Goal: Transaction & Acquisition: Purchase product/service

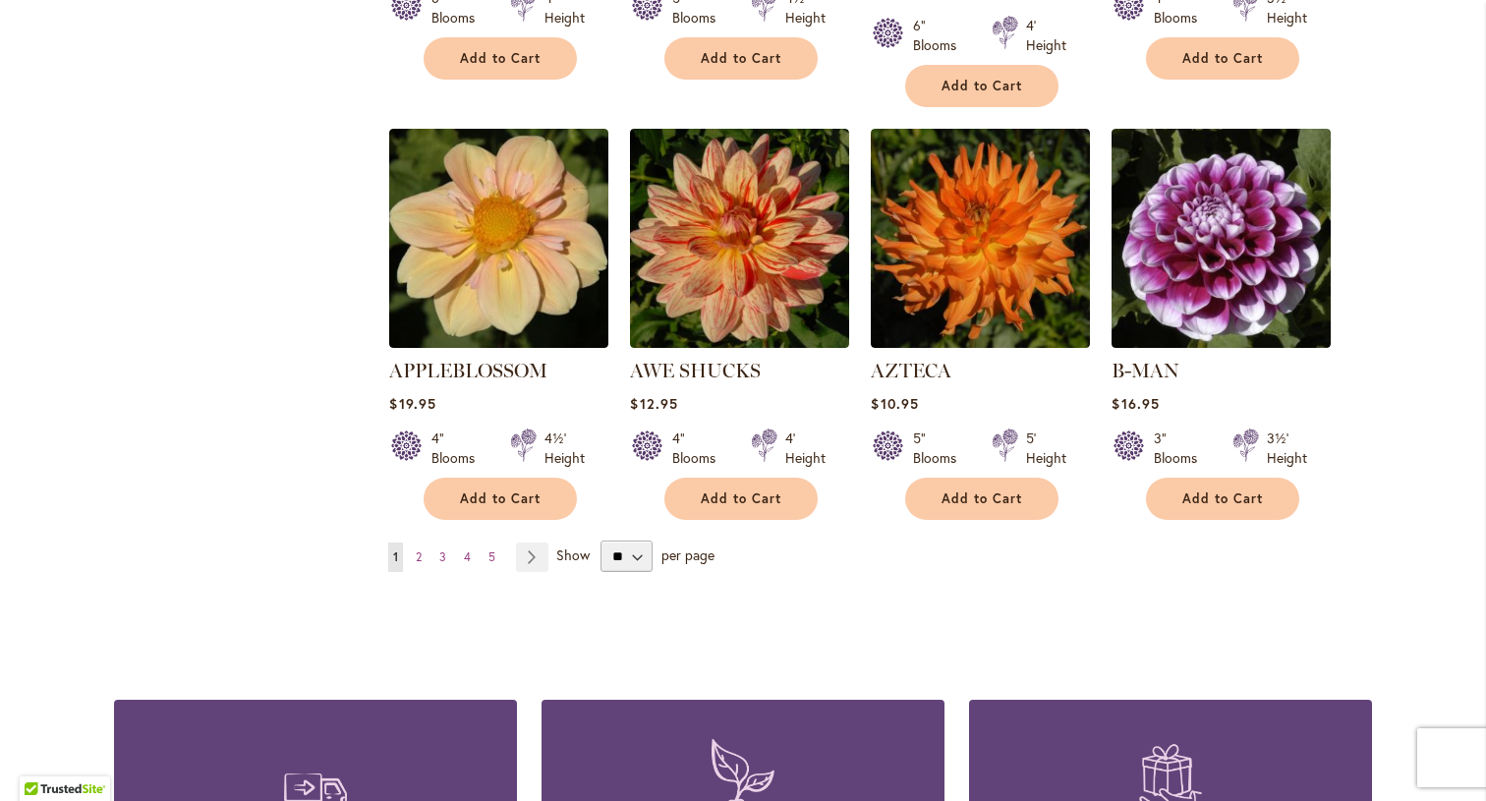
scroll to position [1627, 0]
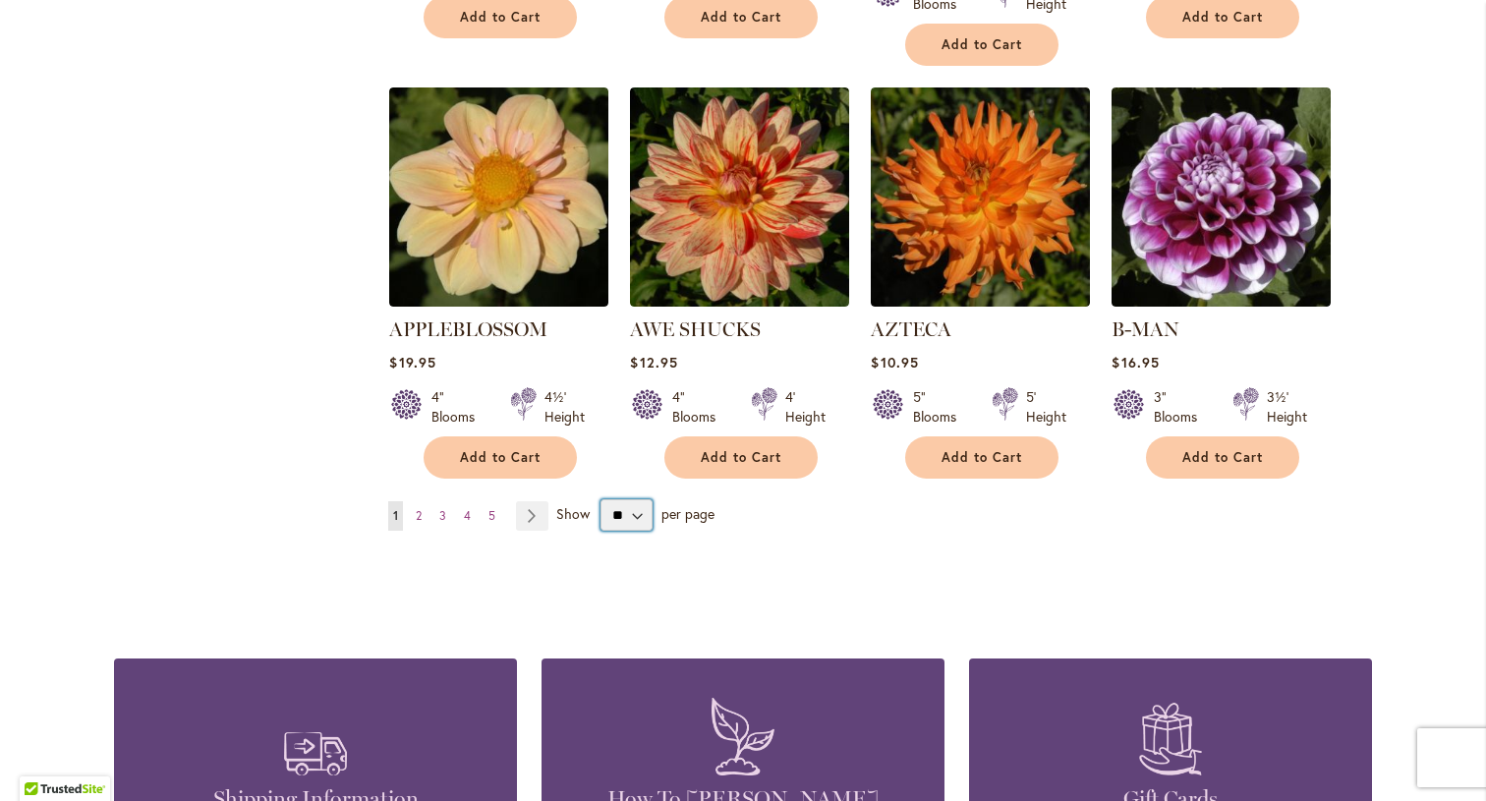
select select "**"
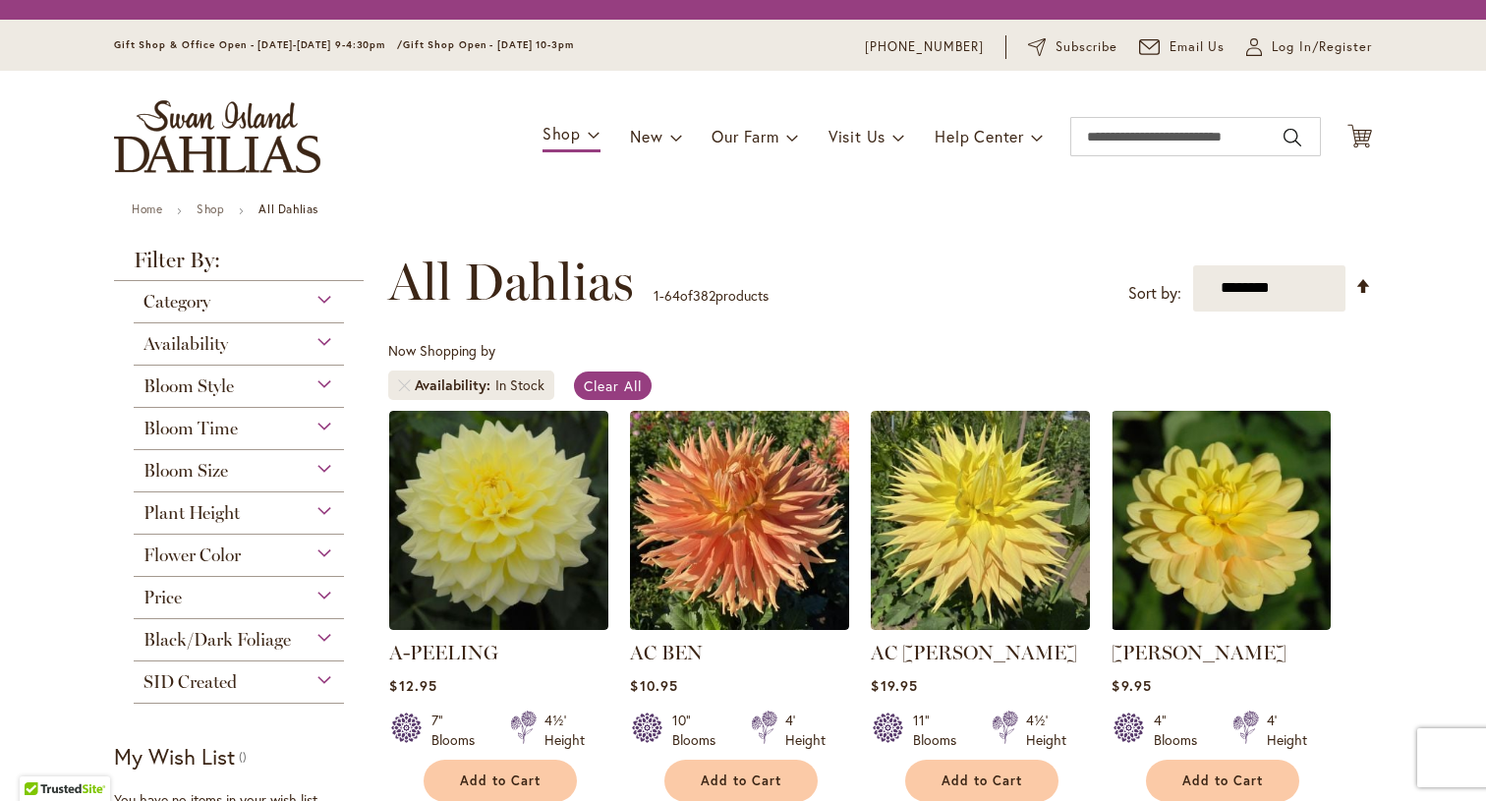
scroll to position [365, 0]
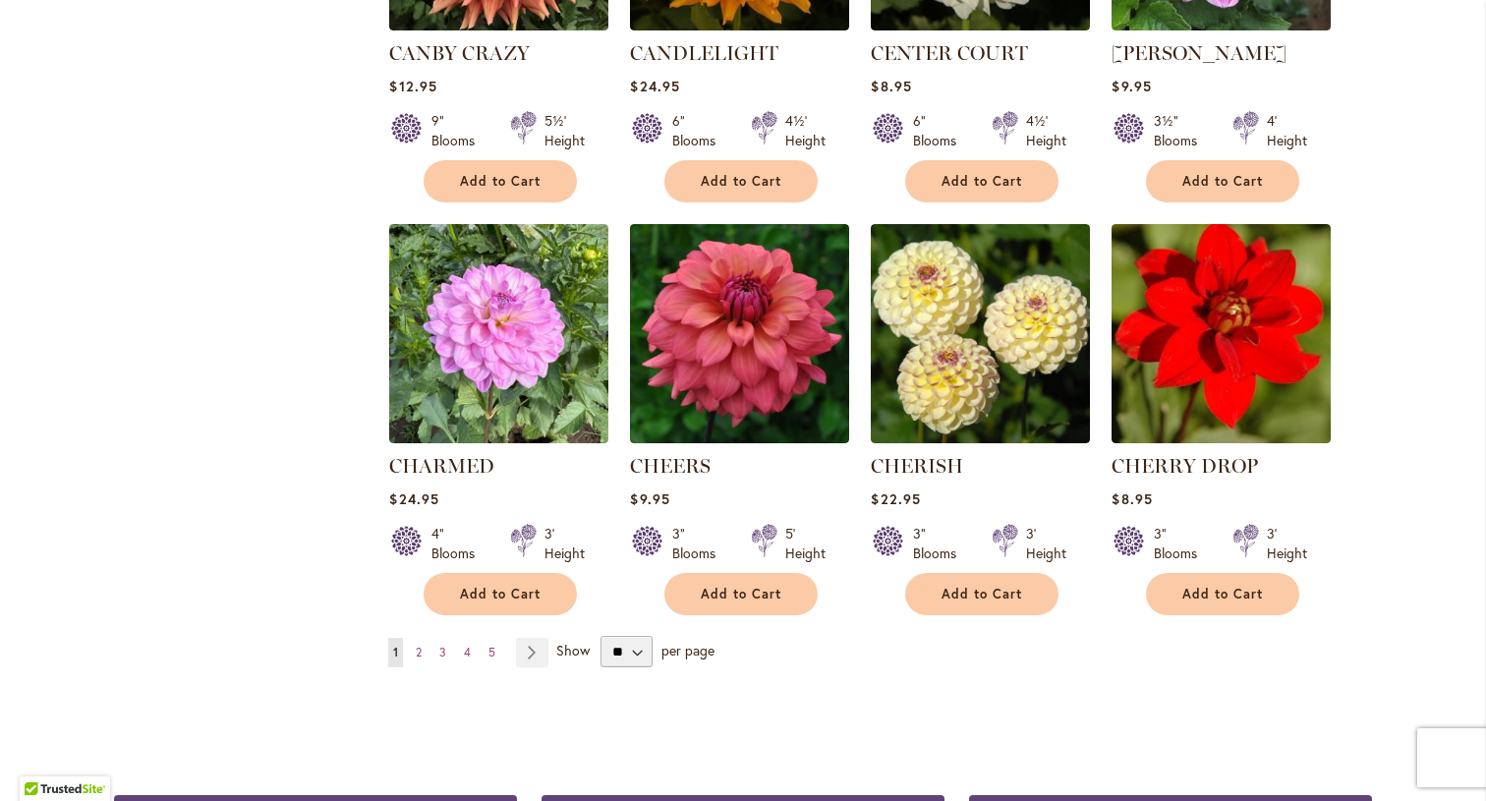
scroll to position [6537, 0]
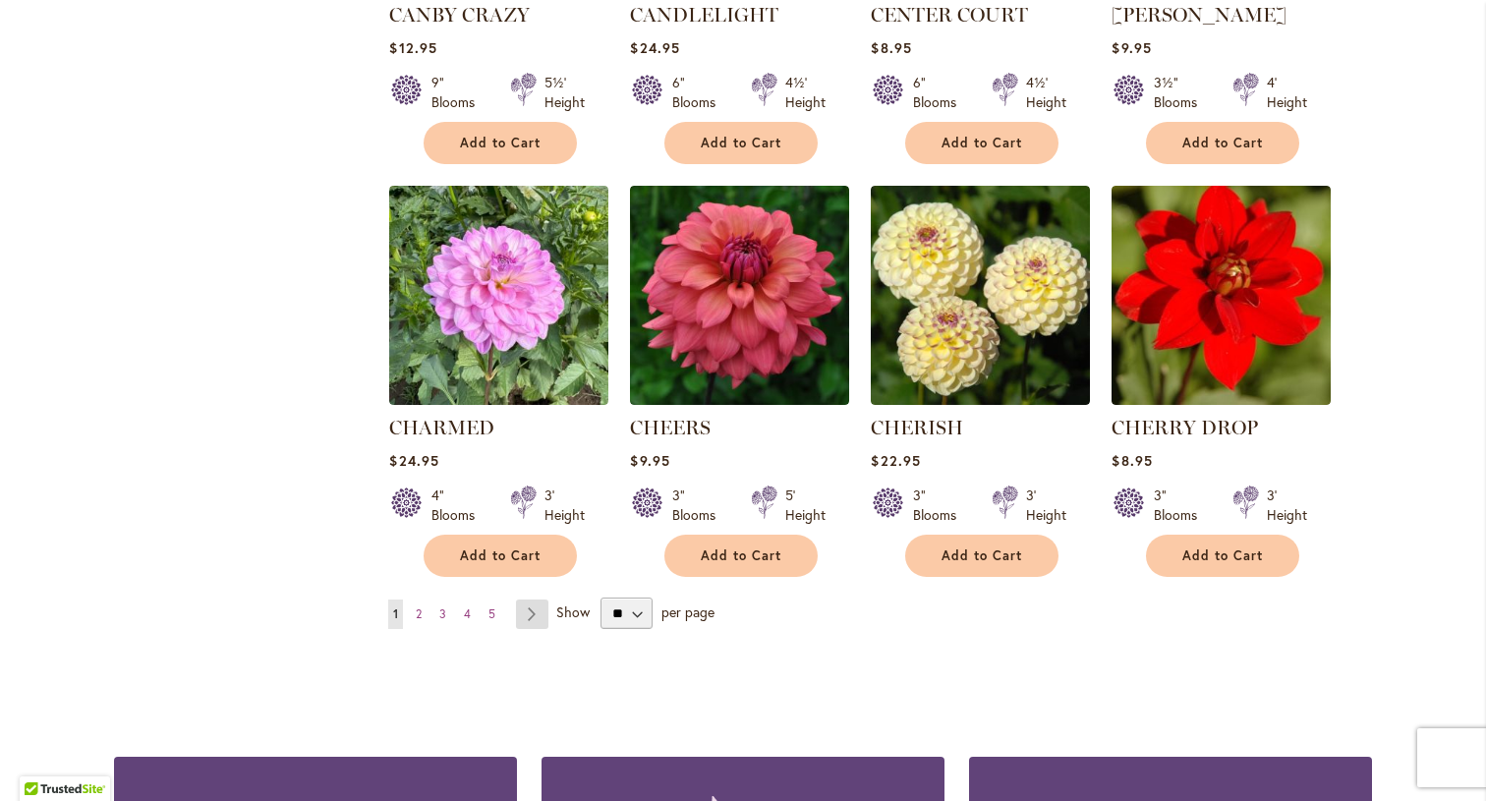
click at [538, 599] on link "Page Next" at bounding box center [532, 613] width 32 height 29
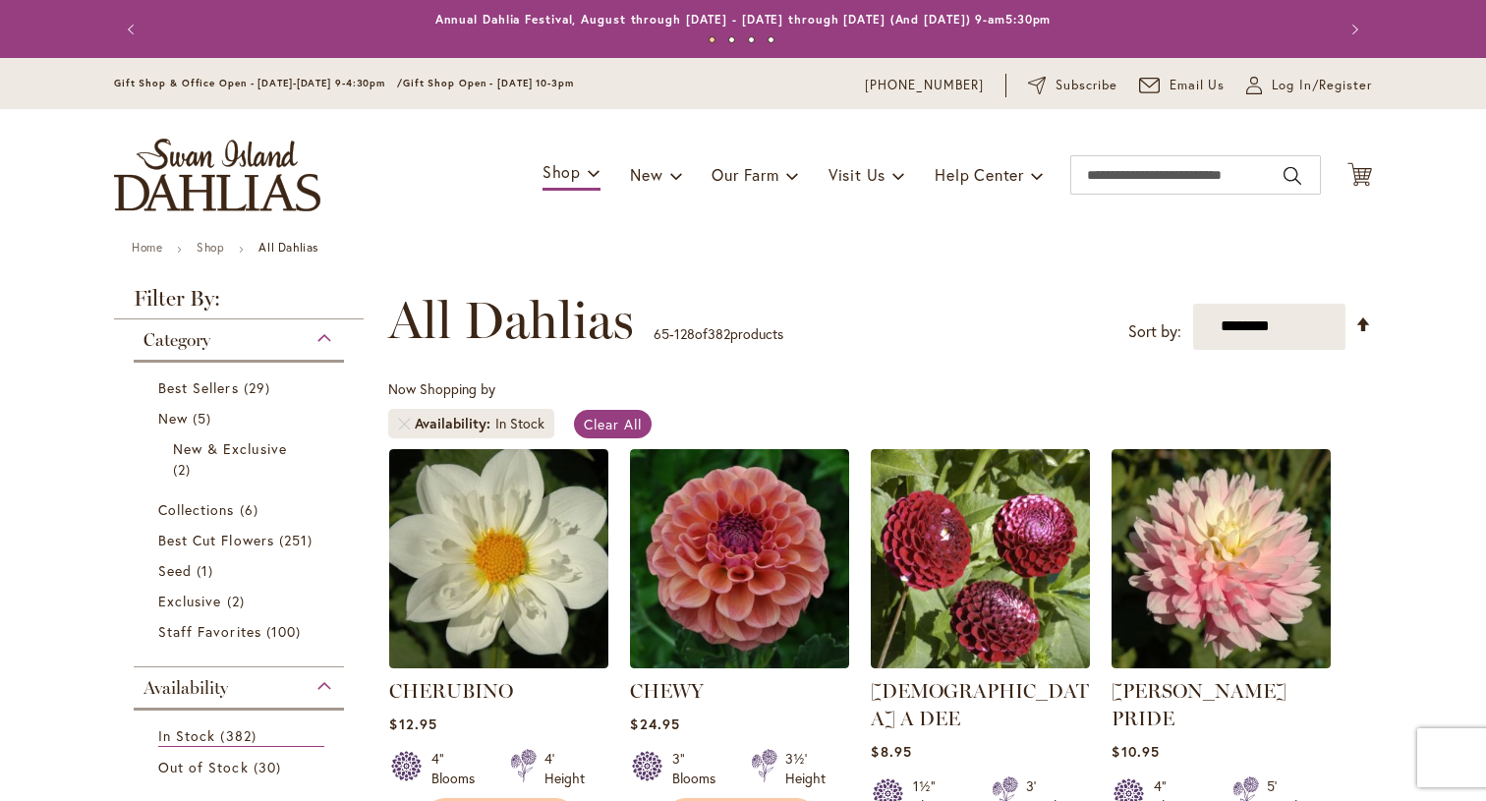
scroll to position [365, 0]
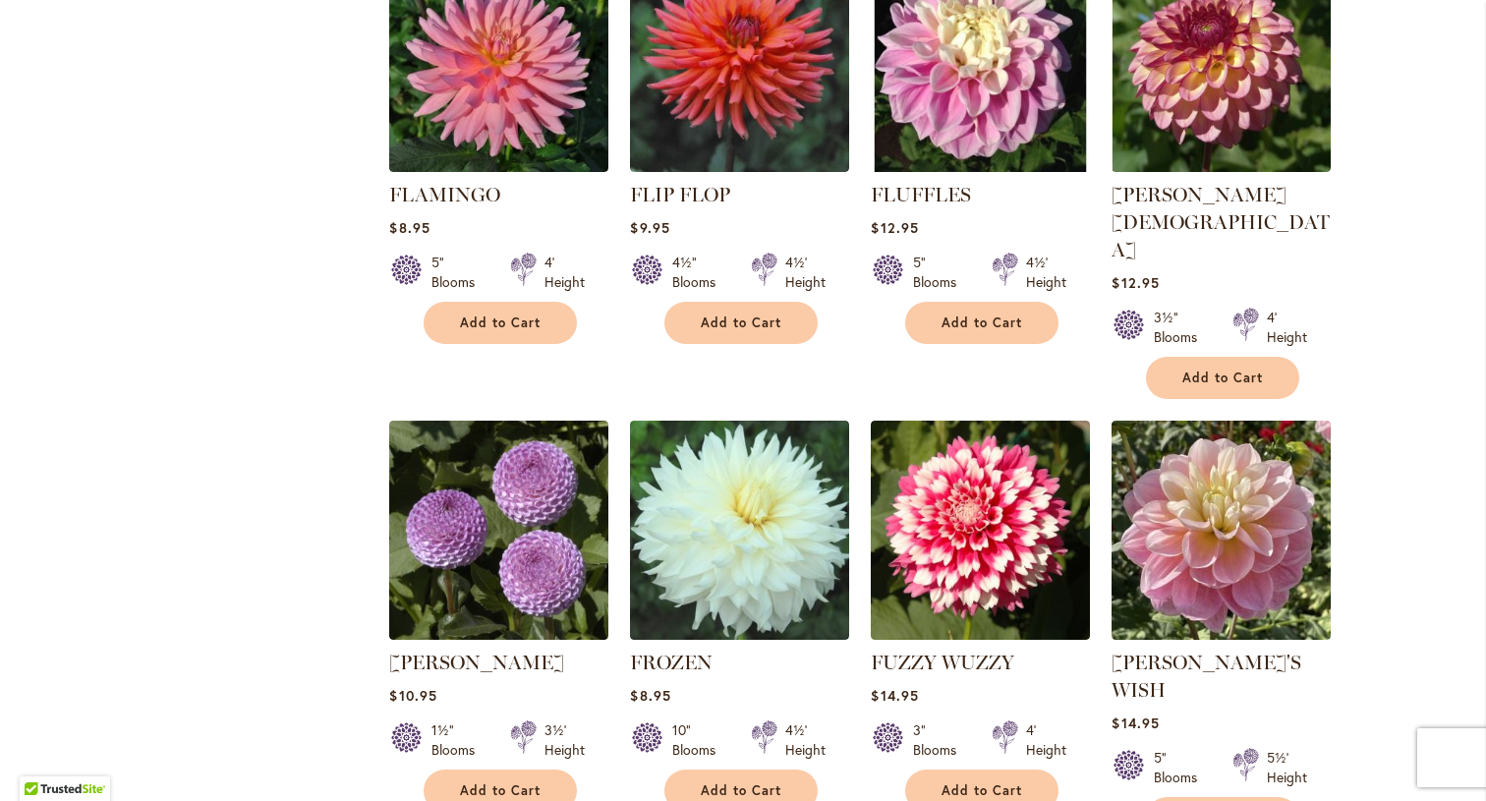
scroll to position [6607, 0]
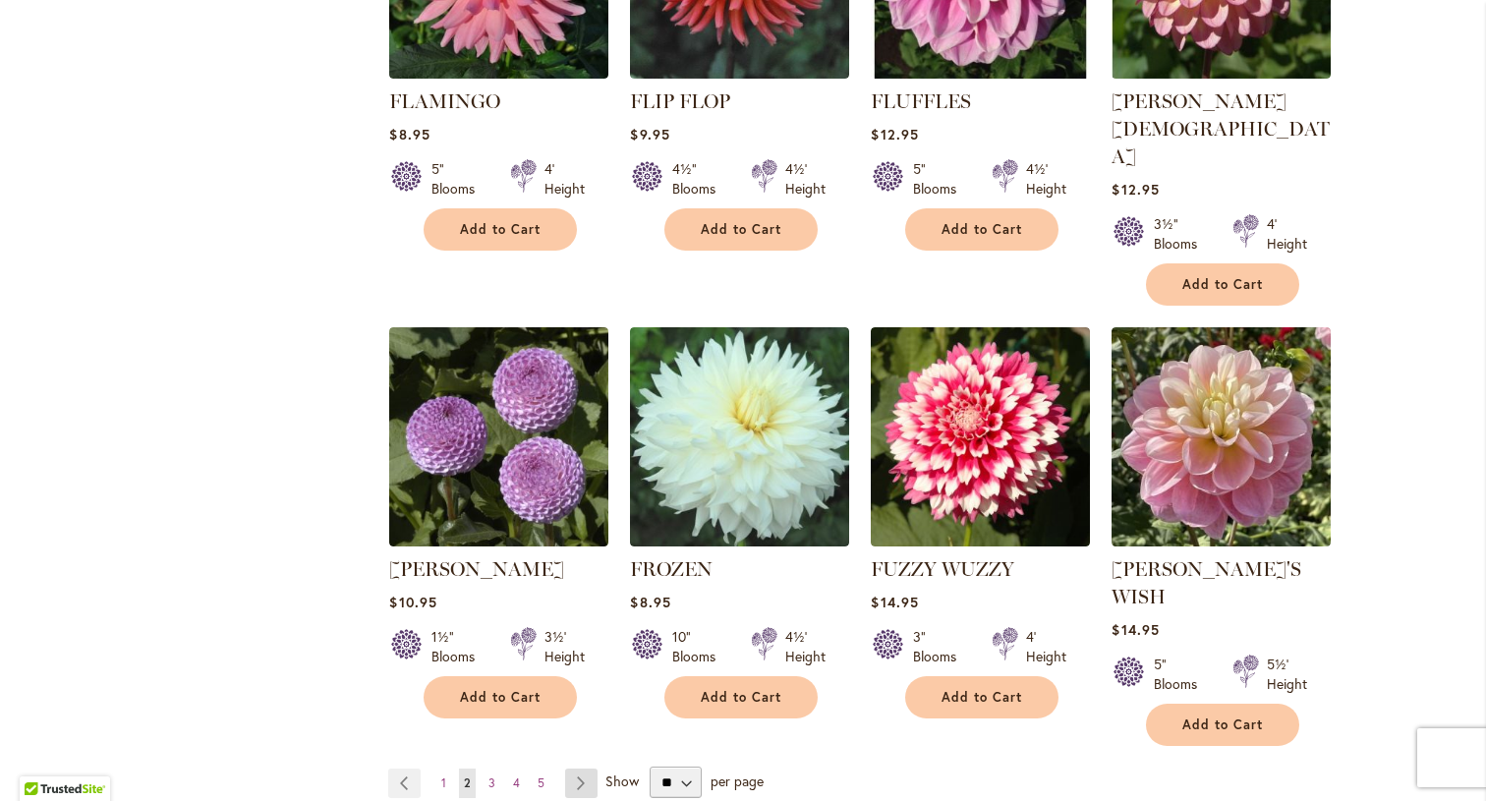
click at [585, 768] on link "Page Next" at bounding box center [581, 782] width 32 height 29
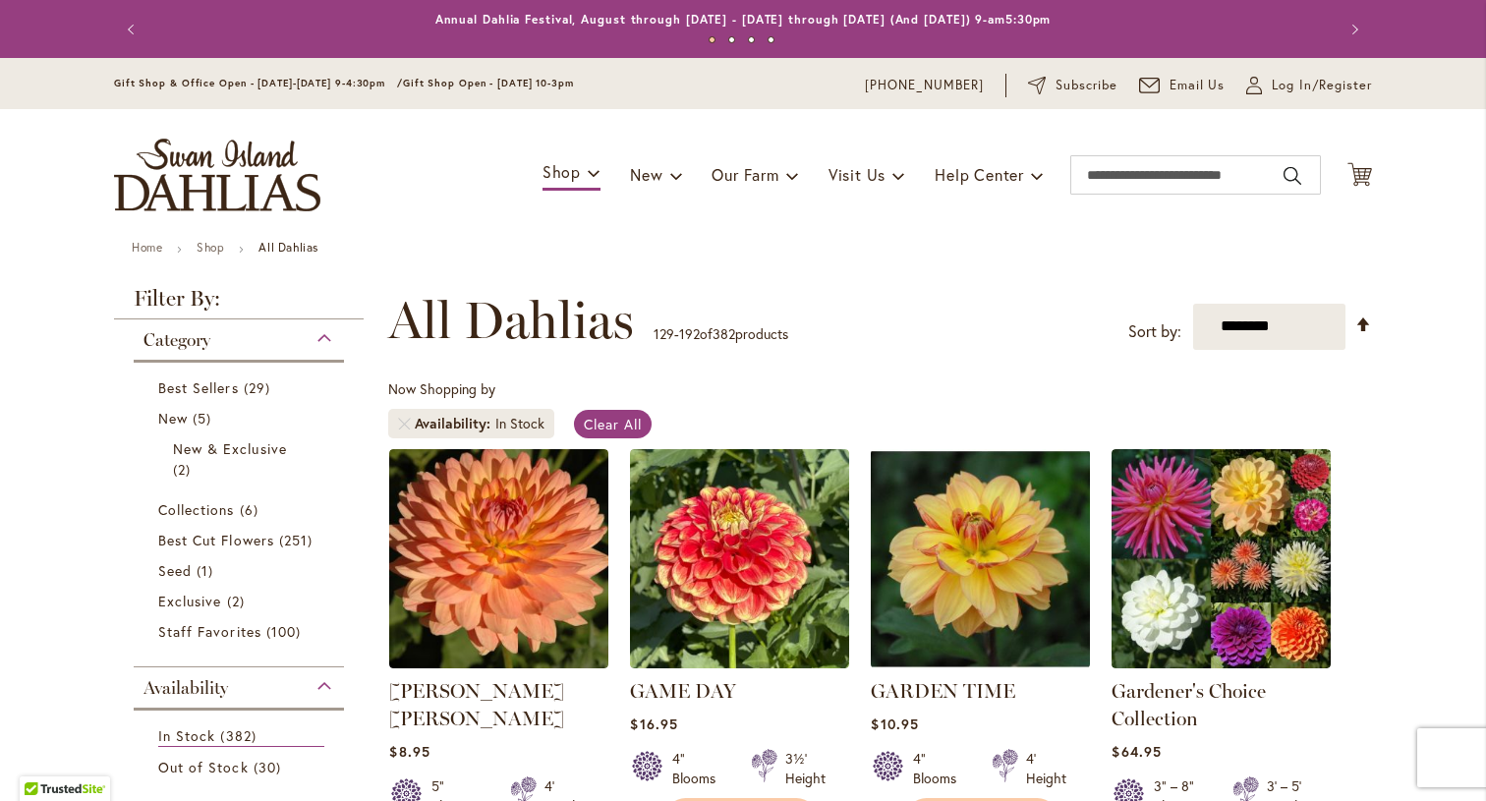
scroll to position [365, 0]
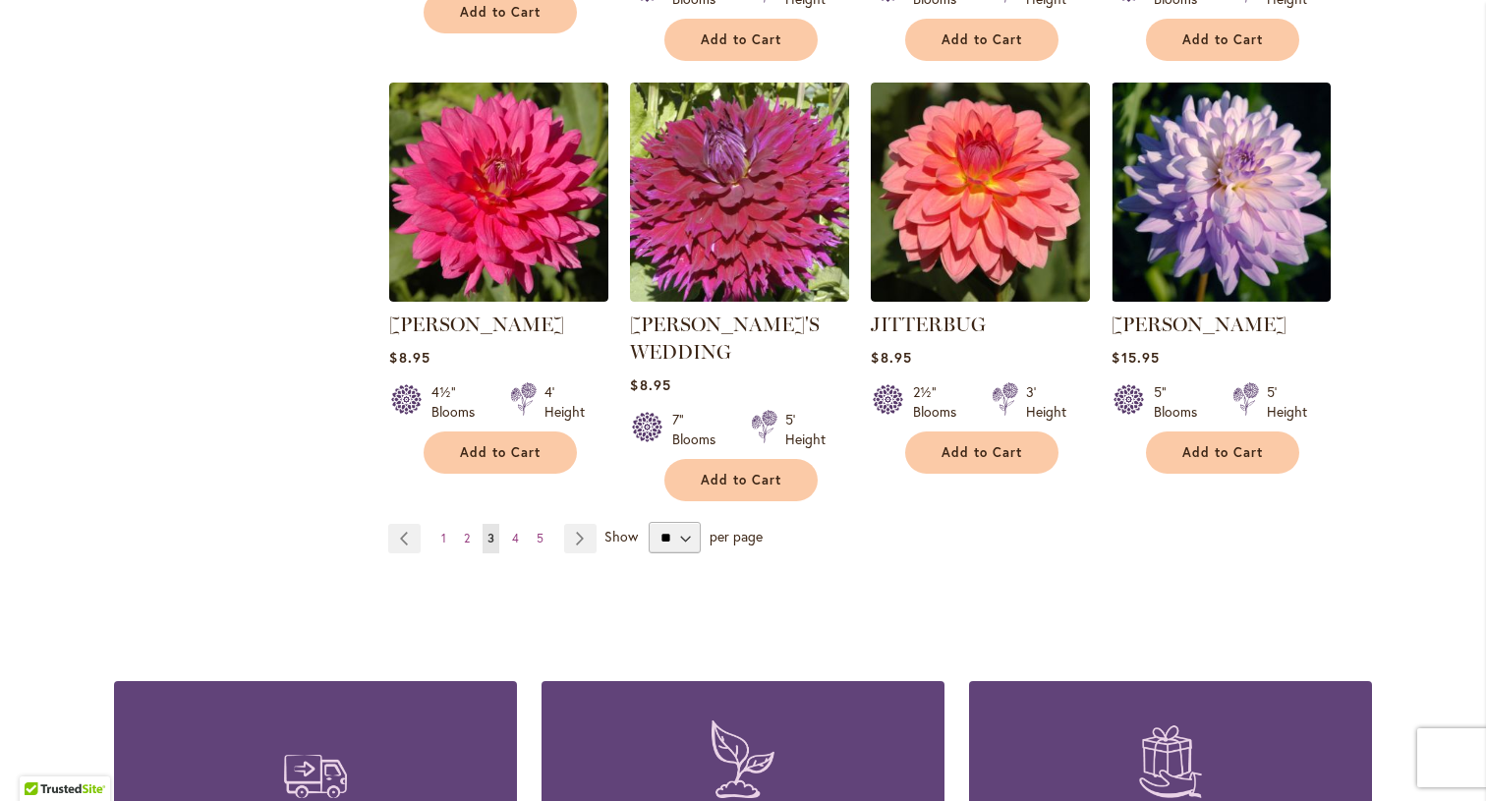
scroll to position [6826, 0]
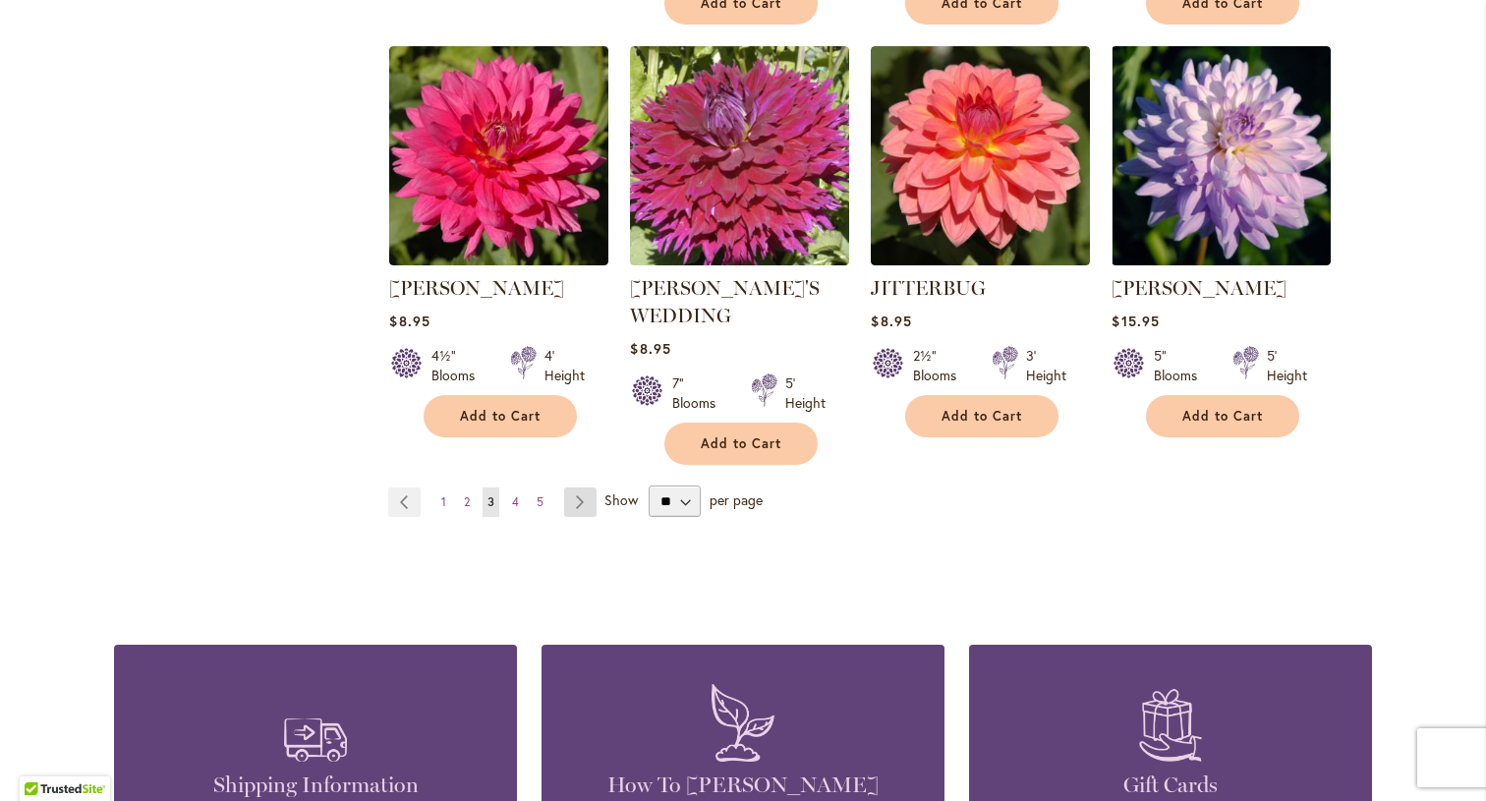
click at [578, 487] on link "Page Next" at bounding box center [580, 501] width 32 height 29
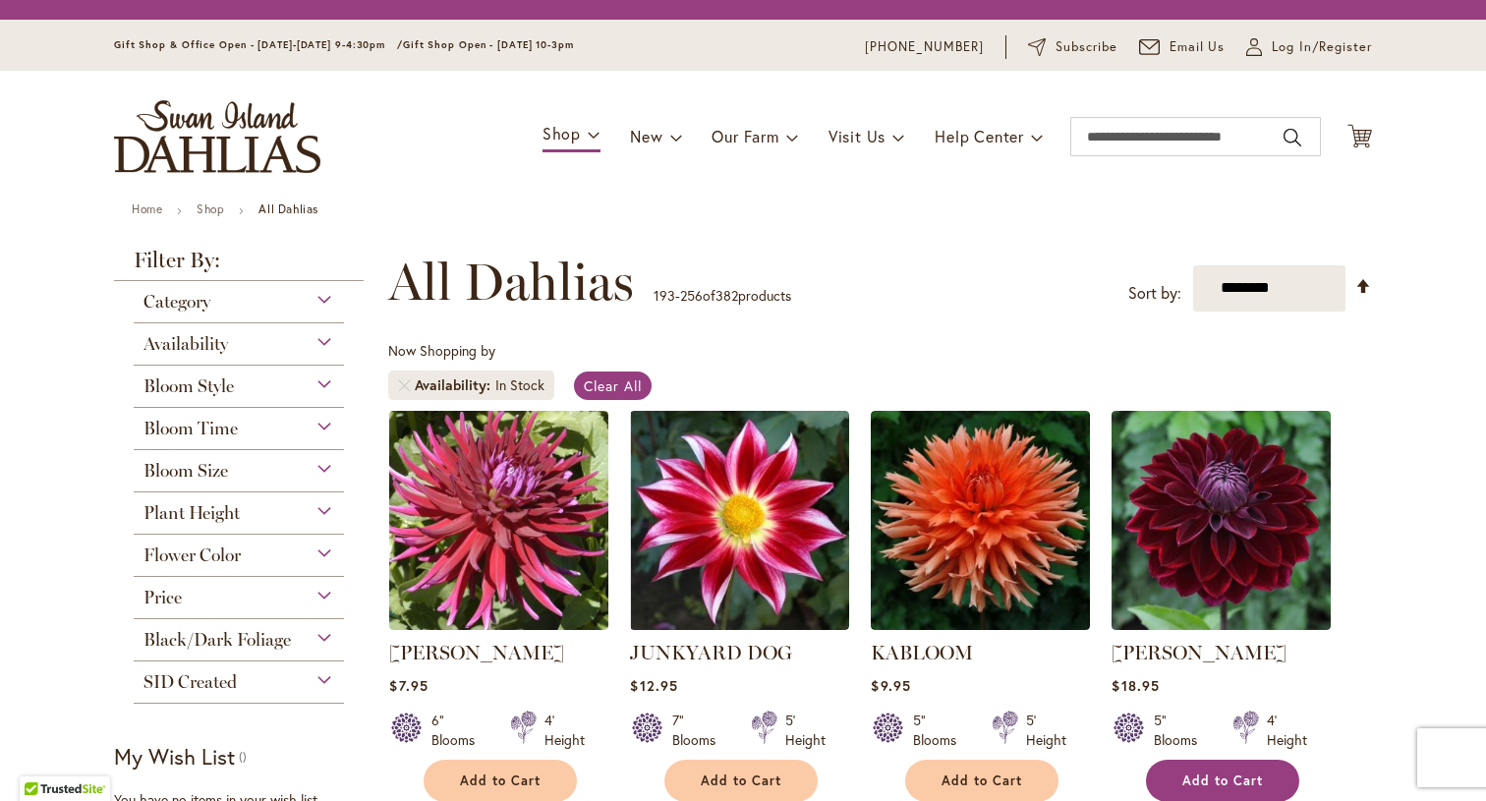
scroll to position [365, 0]
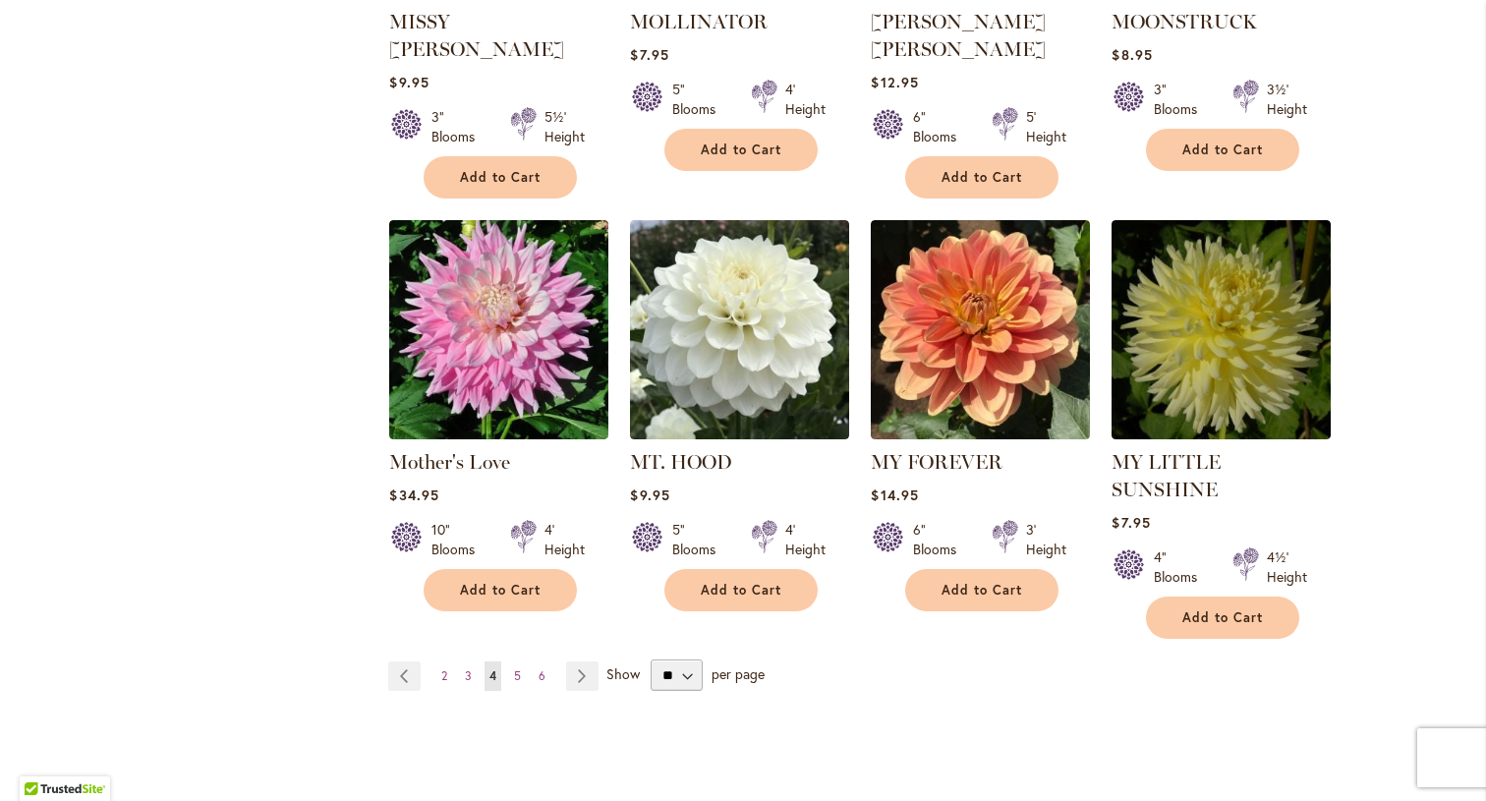
scroll to position [6592, 0]
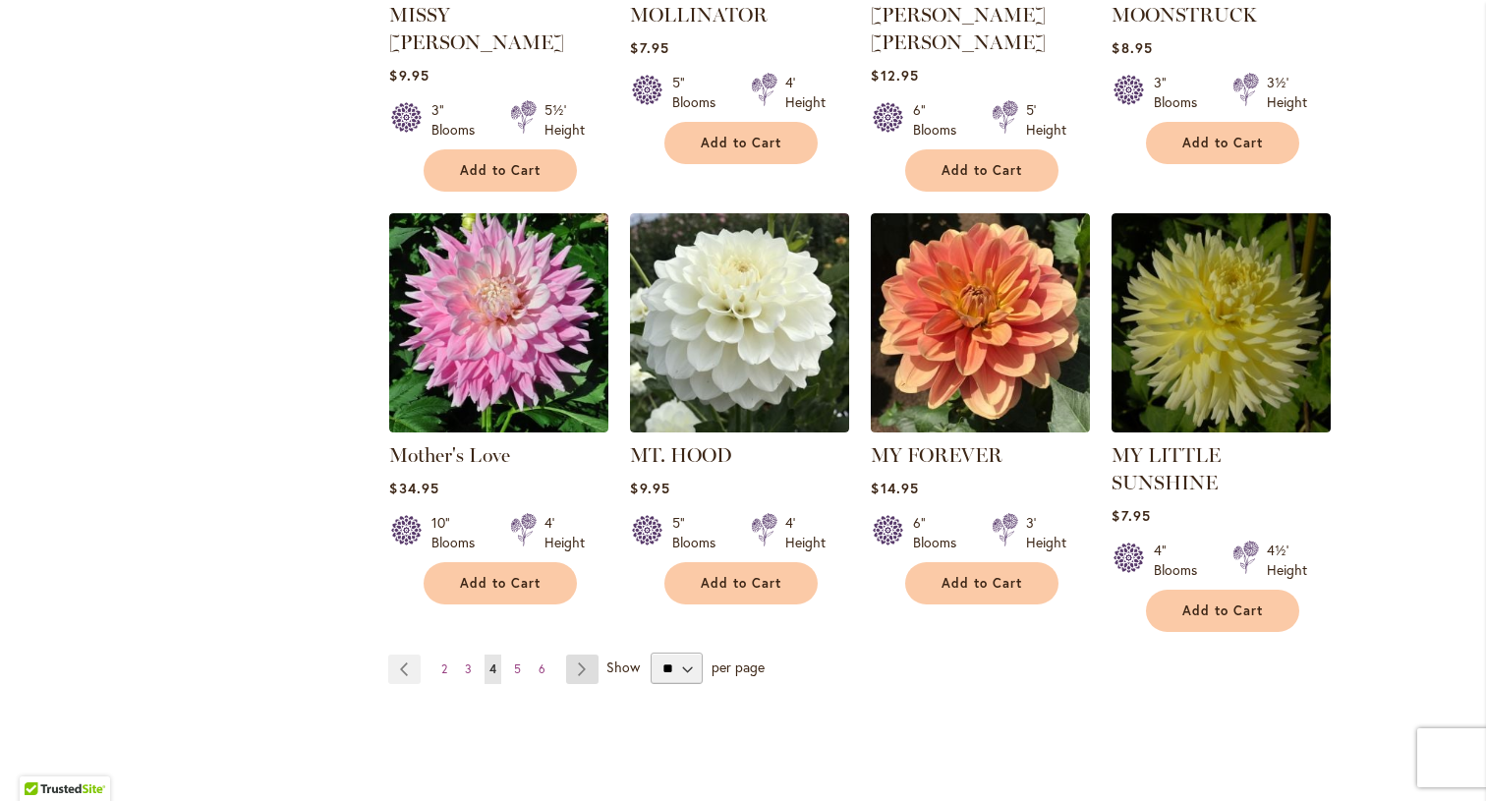
click at [581, 654] on link "Page Next" at bounding box center [582, 668] width 32 height 29
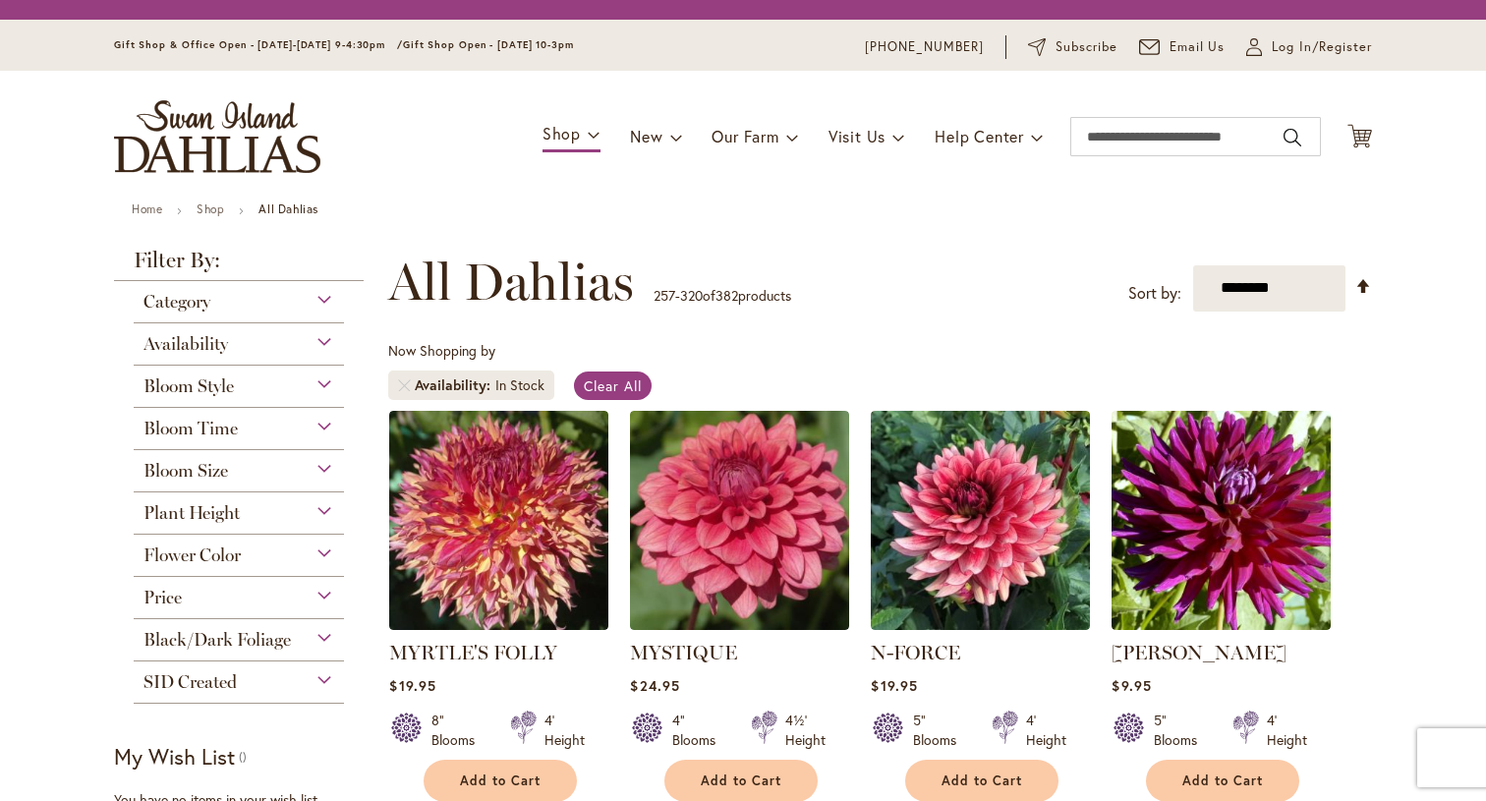
scroll to position [365, 0]
